Goal: Transaction & Acquisition: Purchase product/service

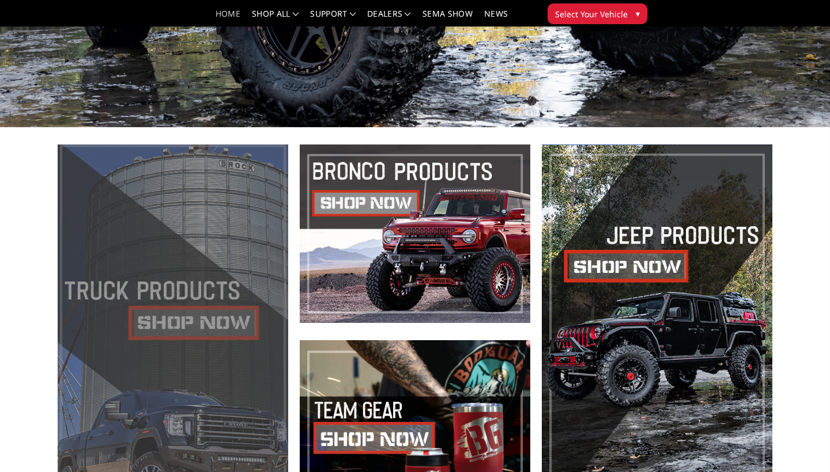
scroll to position [301, 0]
click at [171, 325] on span at bounding box center [173, 332] width 230 height 375
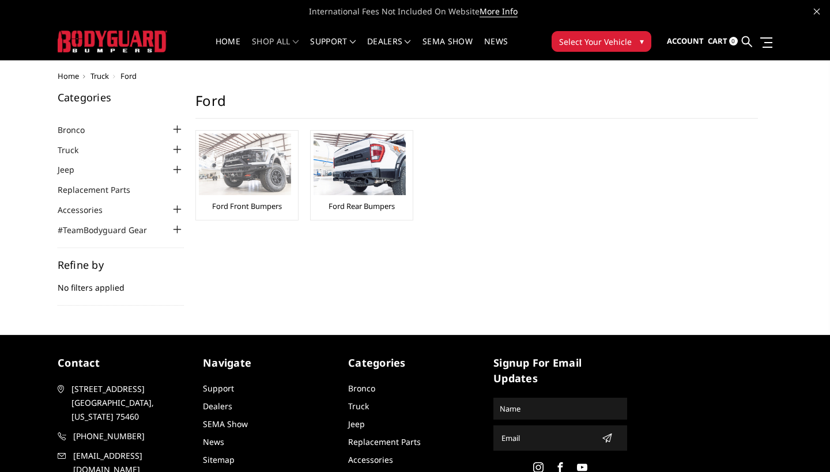
click at [256, 182] on img at bounding box center [245, 165] width 92 height 62
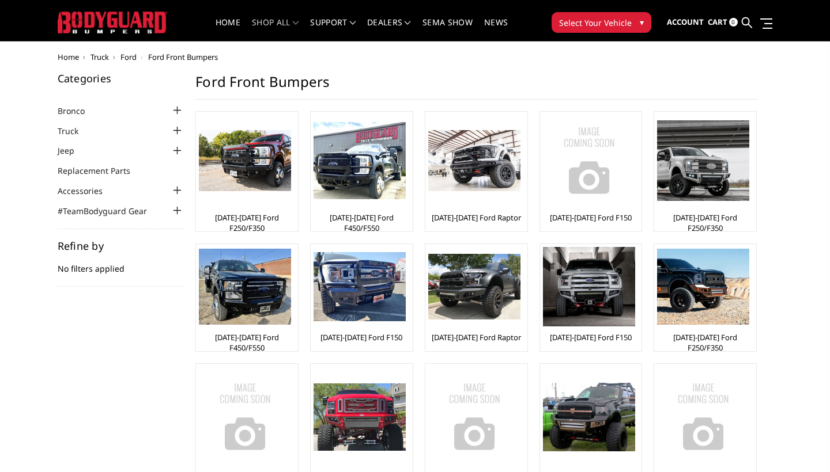
scroll to position [18, 0]
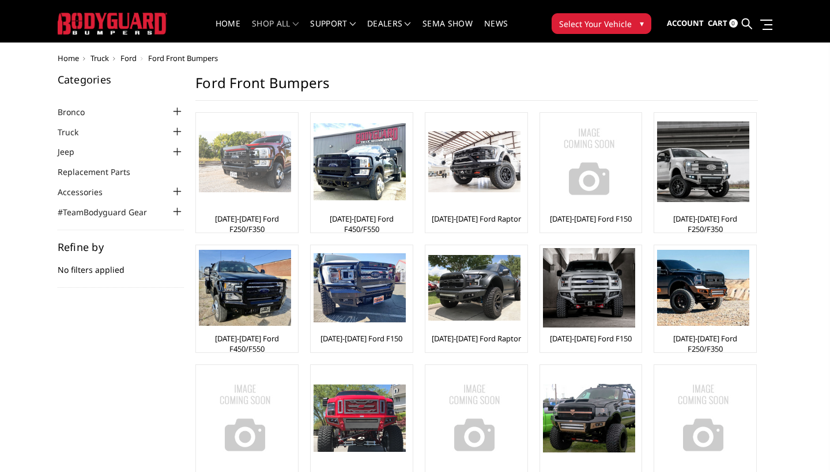
click at [267, 162] on img at bounding box center [245, 162] width 92 height 62
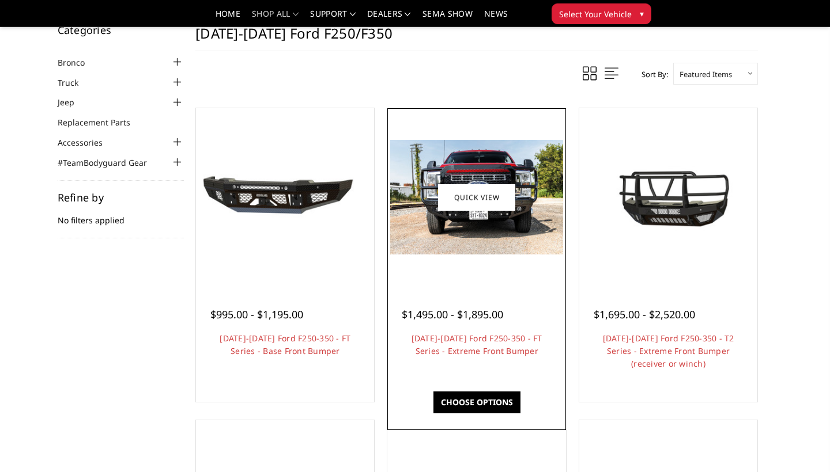
scroll to position [21, 0]
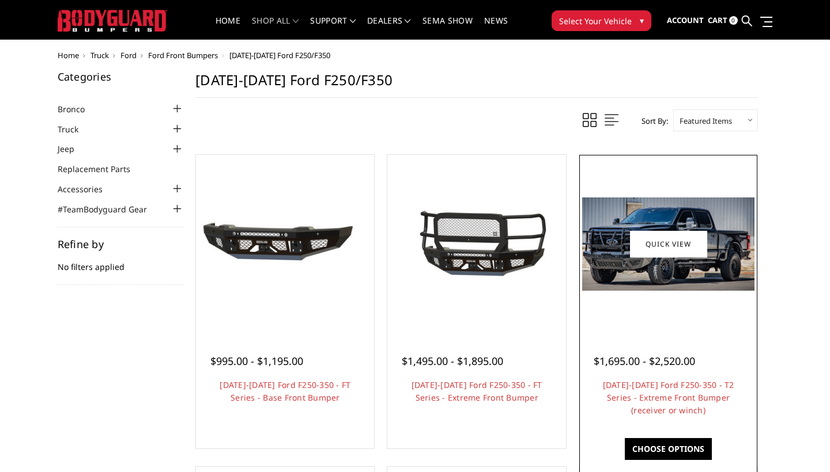
click at [688, 285] on img at bounding box center [668, 244] width 172 height 93
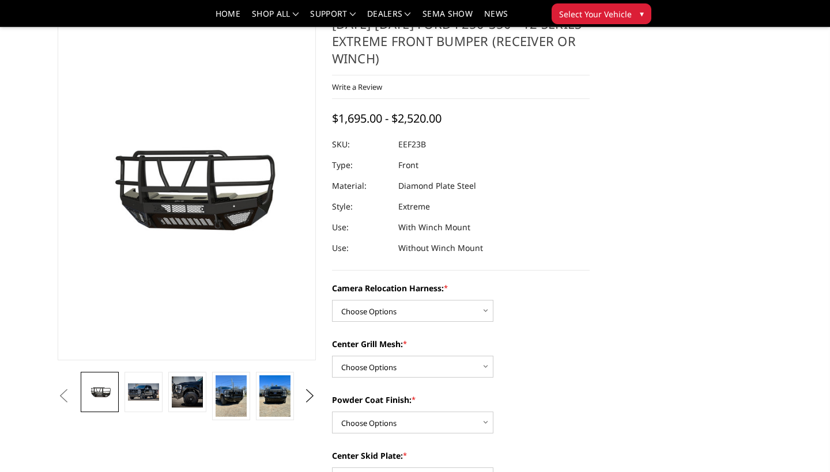
scroll to position [46, 0]
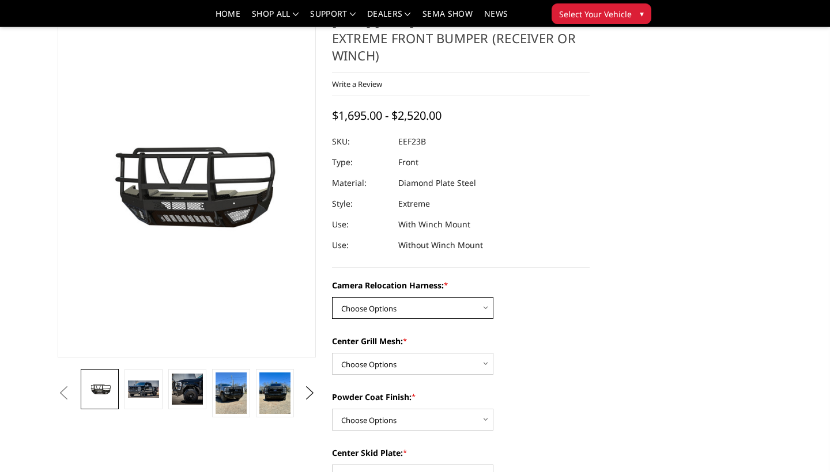
select select "3753"
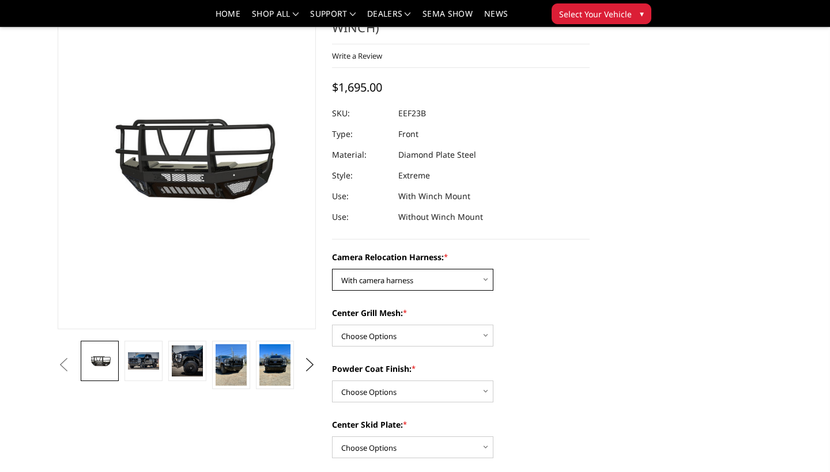
scroll to position [77, 0]
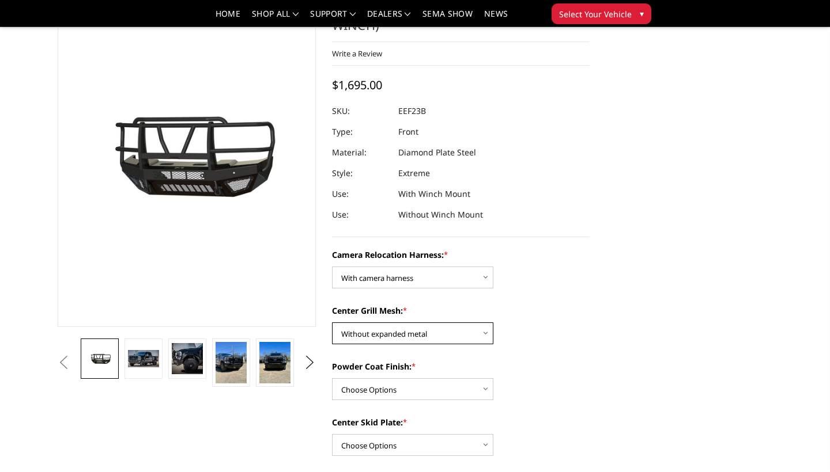
select select "3751"
select select
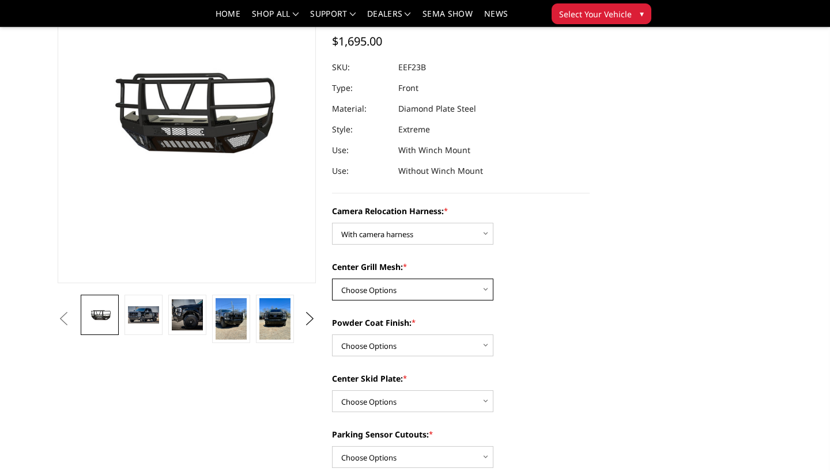
scroll to position [124, 0]
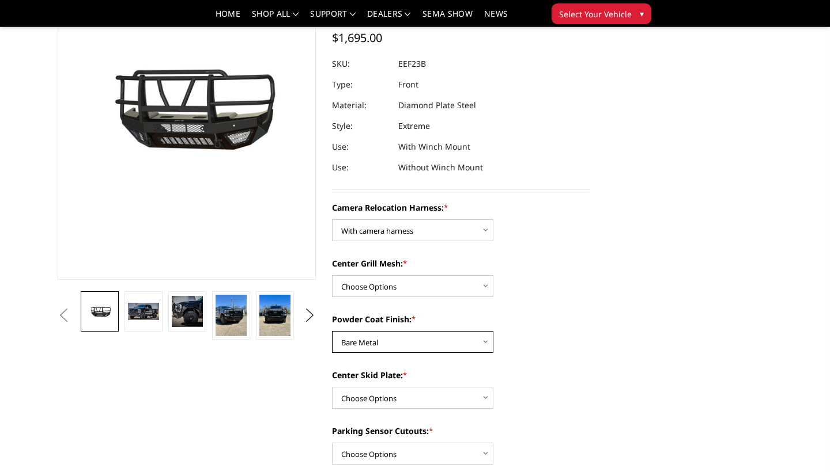
select select "3750"
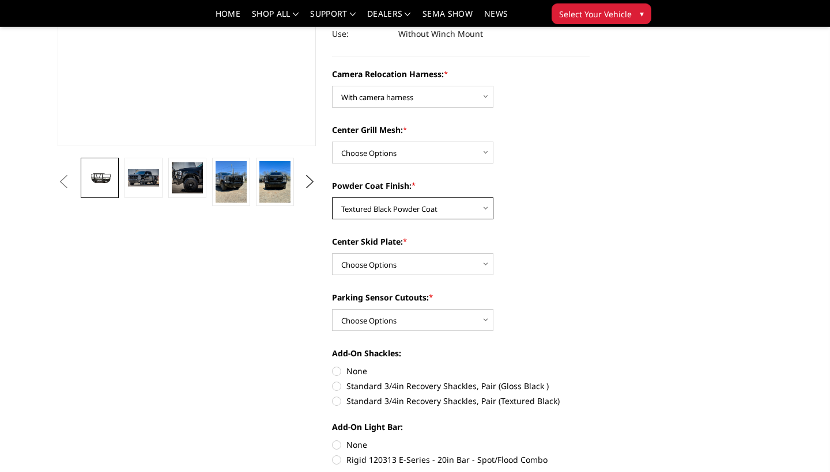
scroll to position [285, 0]
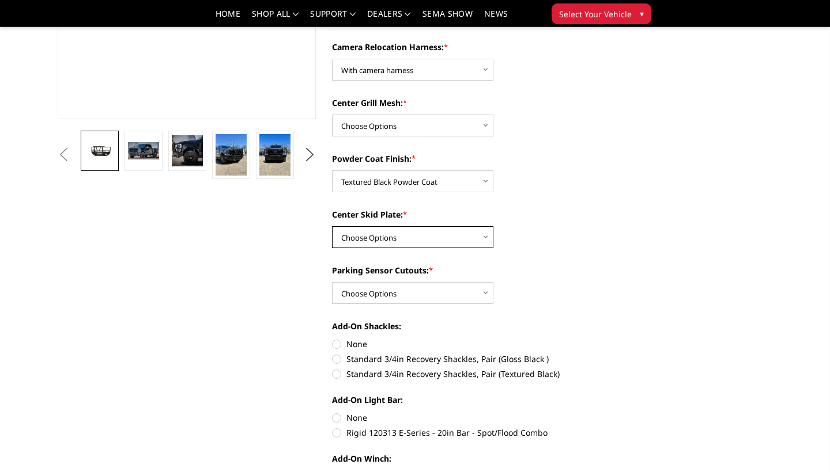
select select "3745"
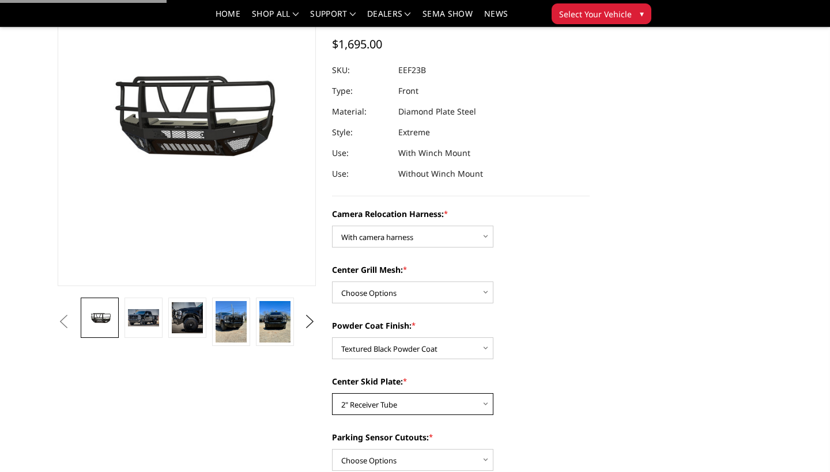
scroll to position [115, 0]
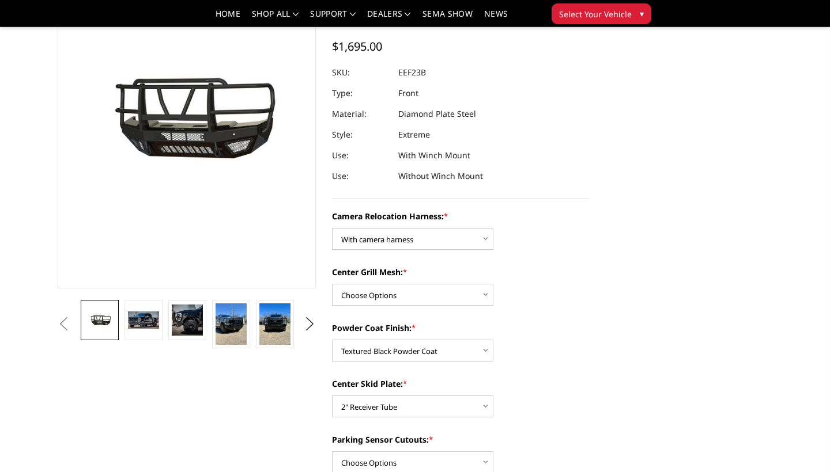
click at [433, 281] on div "Center Grill Mesh: * Choose Options Without expanded metal With expanded metal" at bounding box center [461, 286] width 258 height 40
select select "3752"
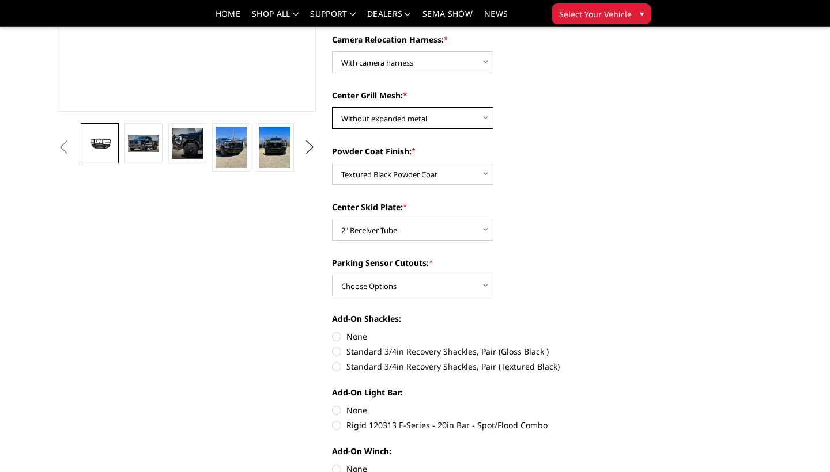
scroll to position [293, 0]
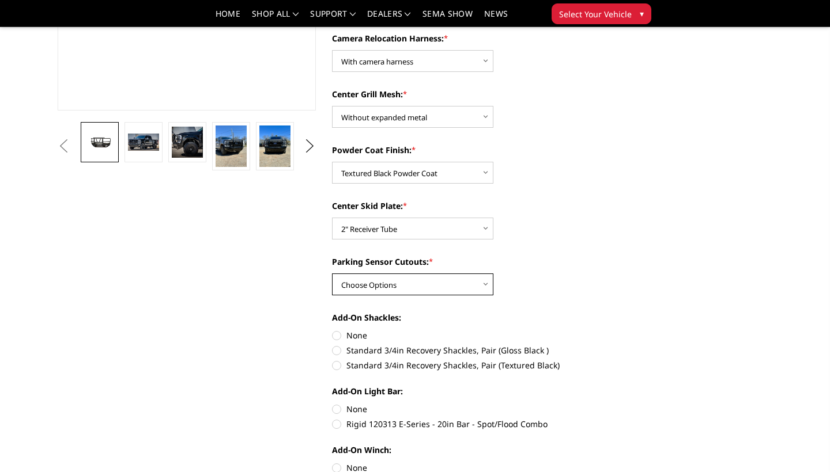
select select "3744"
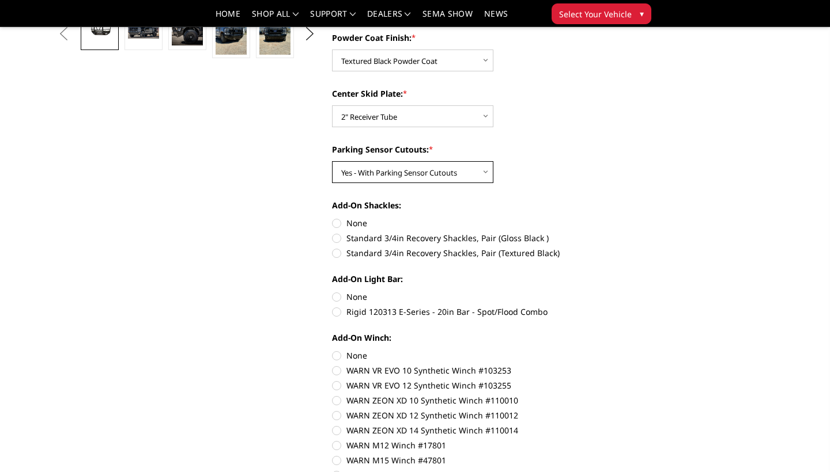
scroll to position [418, 0]
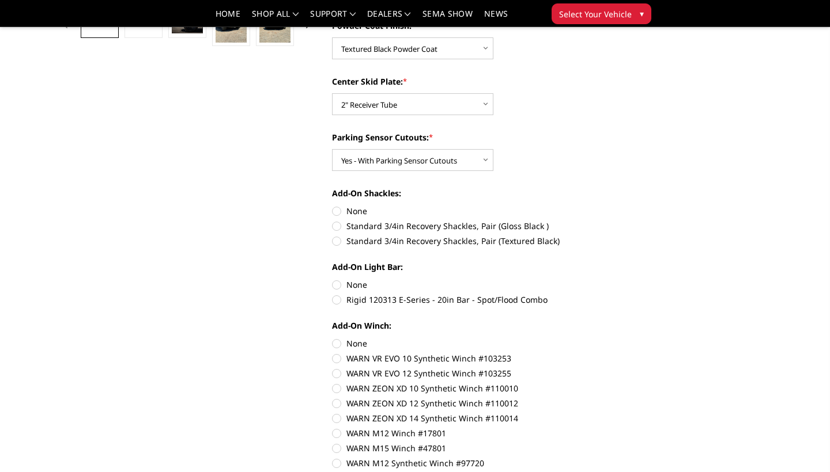
click at [335, 240] on label "Standard 3/4in Recovery Shackles, Pair (Textured Black)" at bounding box center [461, 241] width 258 height 12
click at [589, 221] on input "Standard 3/4in Recovery Shackles, Pair (Textured Black)" at bounding box center [589, 220] width 1 height 1
radio input "true"
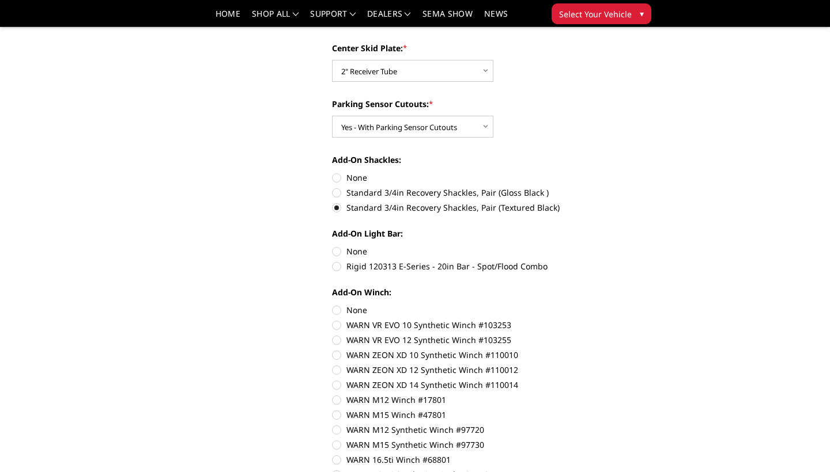
scroll to position [478, 0]
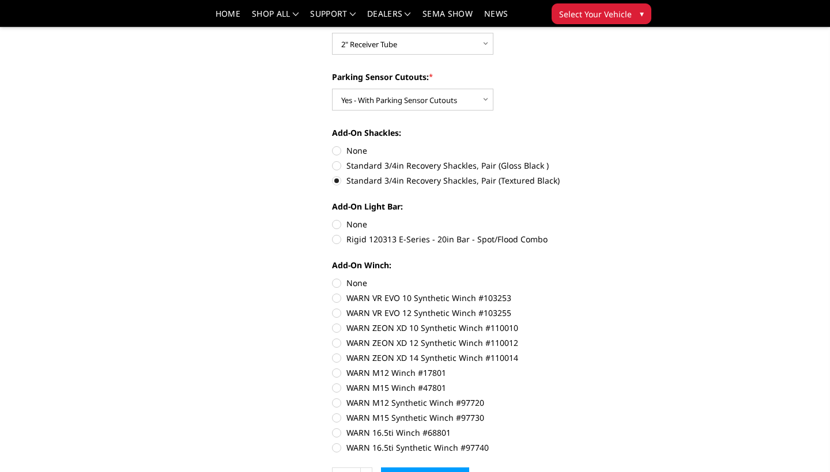
click at [337, 240] on label "Rigid 120313 E-Series - 20in Bar - Spot/Flood Combo" at bounding box center [461, 239] width 258 height 12
click at [589, 219] on input "Rigid 120313 E-Series - 20in Bar - Spot/Flood Combo" at bounding box center [589, 218] width 1 height 1
radio input "true"
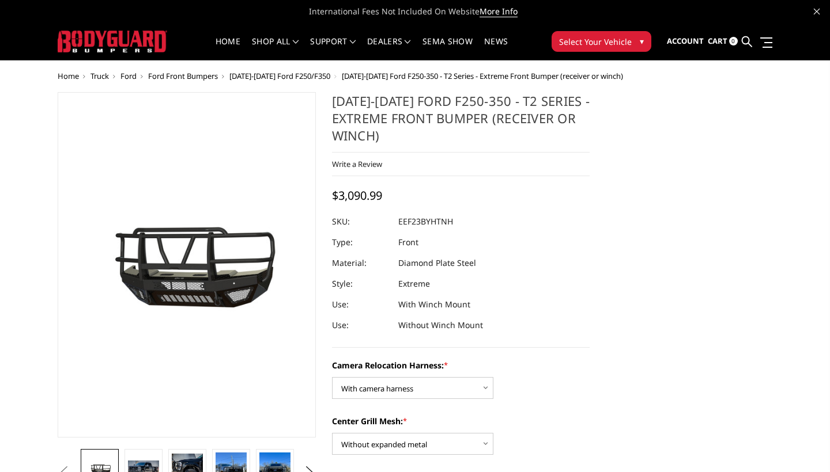
scroll to position [0, 0]
click at [596, 37] on span "Select Your Vehicle" at bounding box center [595, 42] width 73 height 12
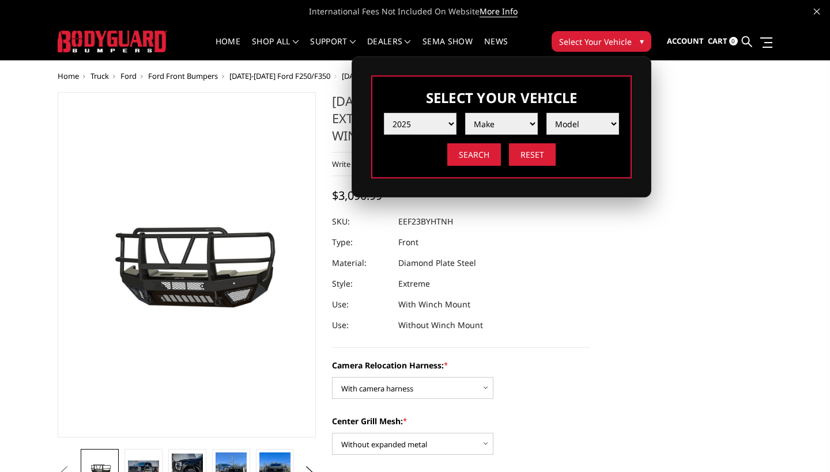
select select "yr_2024"
select select "mk_ford"
select select "md_f250-f350"
click at [484, 162] on input "Search" at bounding box center [474, 154] width 54 height 22
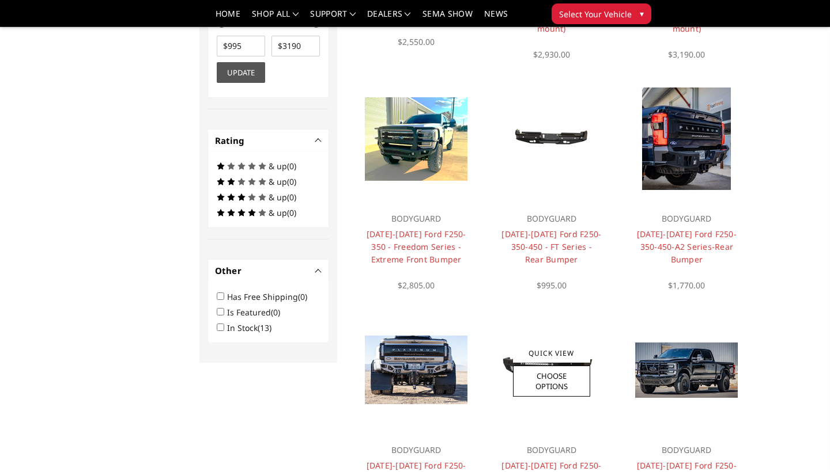
scroll to position [550, 0]
